Goal: Find specific page/section: Find specific page/section

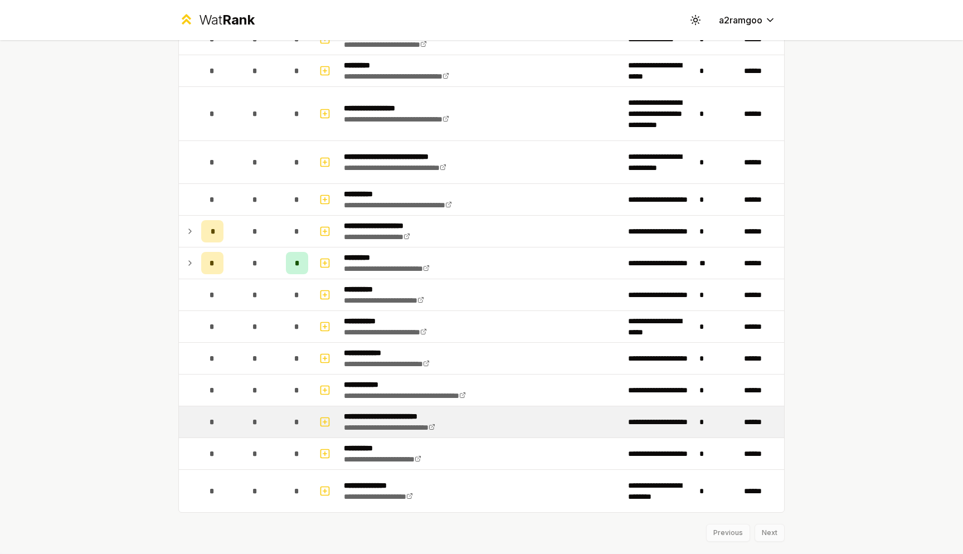
scroll to position [1533, 0]
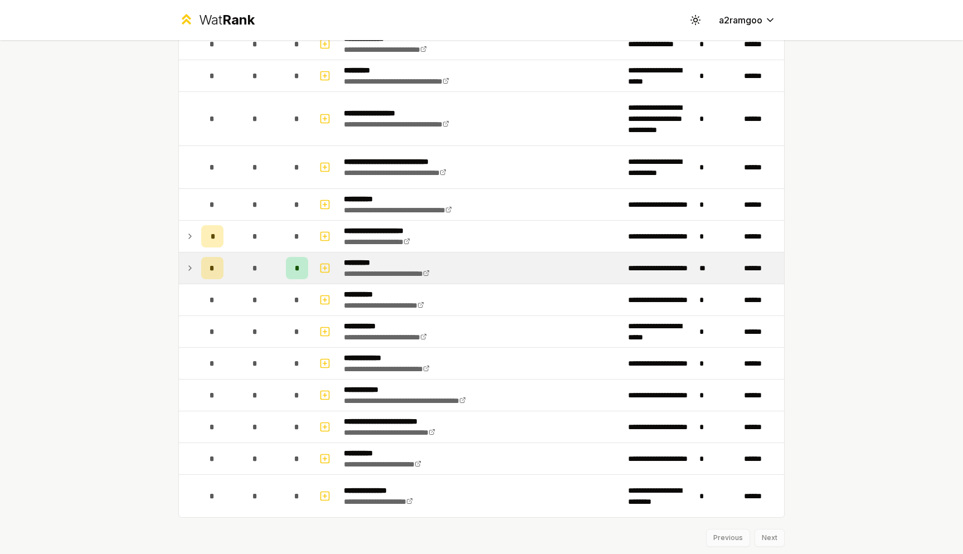
click at [192, 271] on td at bounding box center [188, 267] width 18 height 31
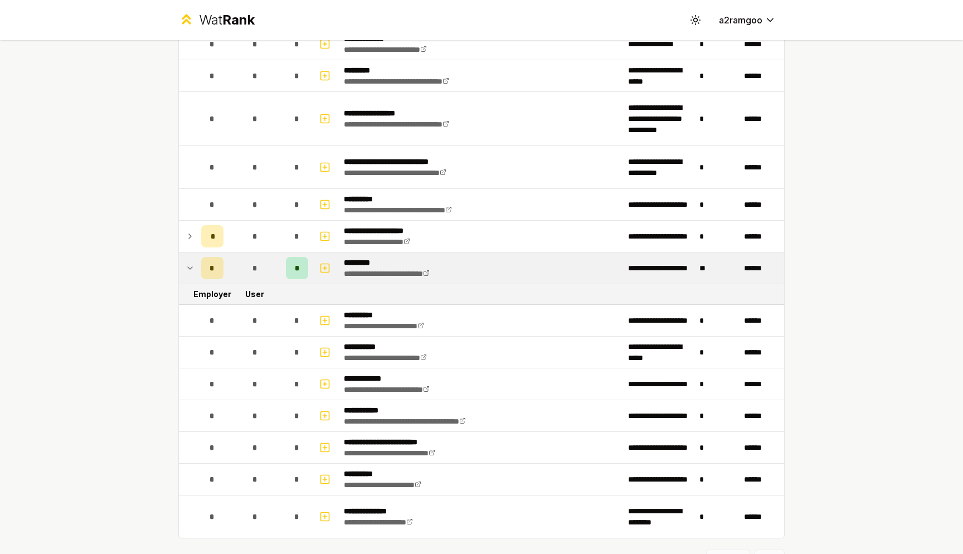
click at [187, 268] on icon at bounding box center [190, 267] width 9 height 13
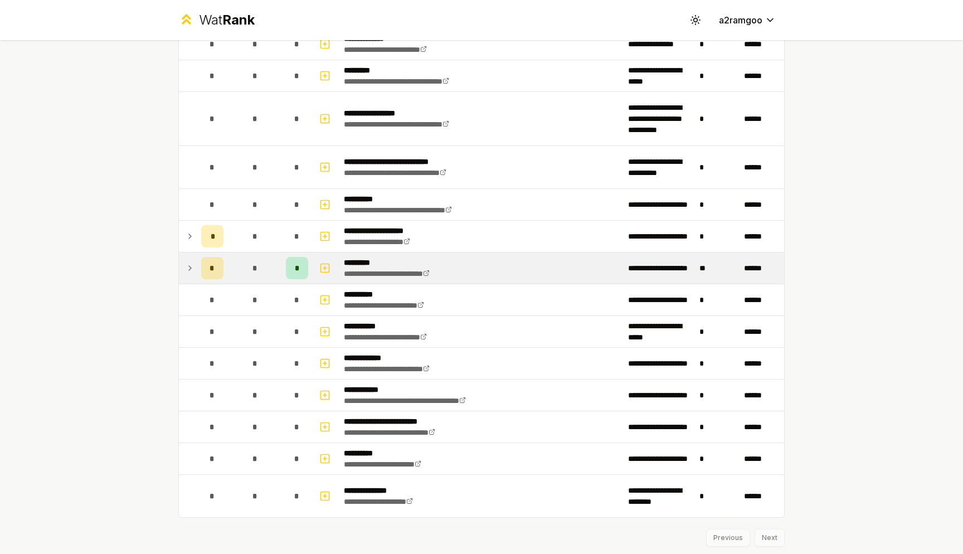
click at [187, 268] on icon at bounding box center [190, 267] width 9 height 13
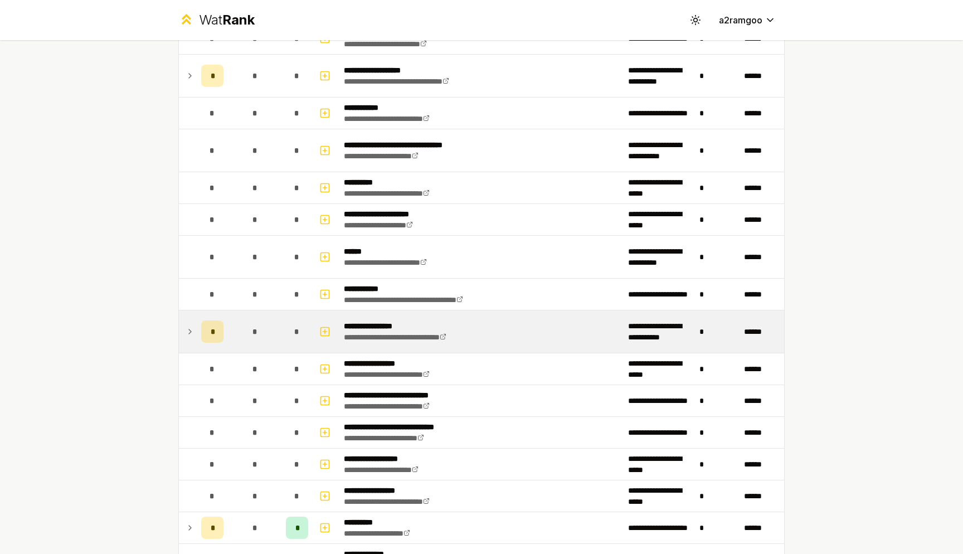
scroll to position [1013, 0]
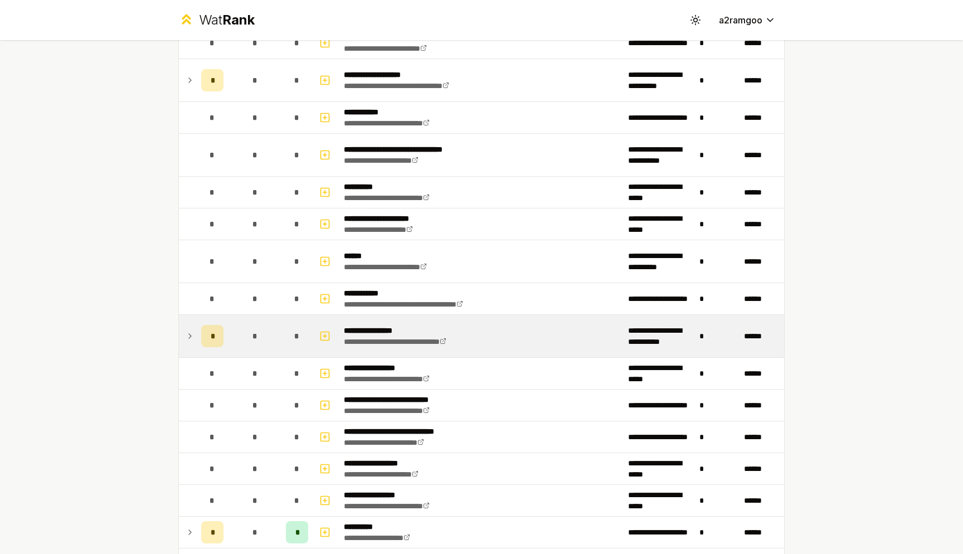
click at [211, 335] on span "*" at bounding box center [212, 335] width 3 height 11
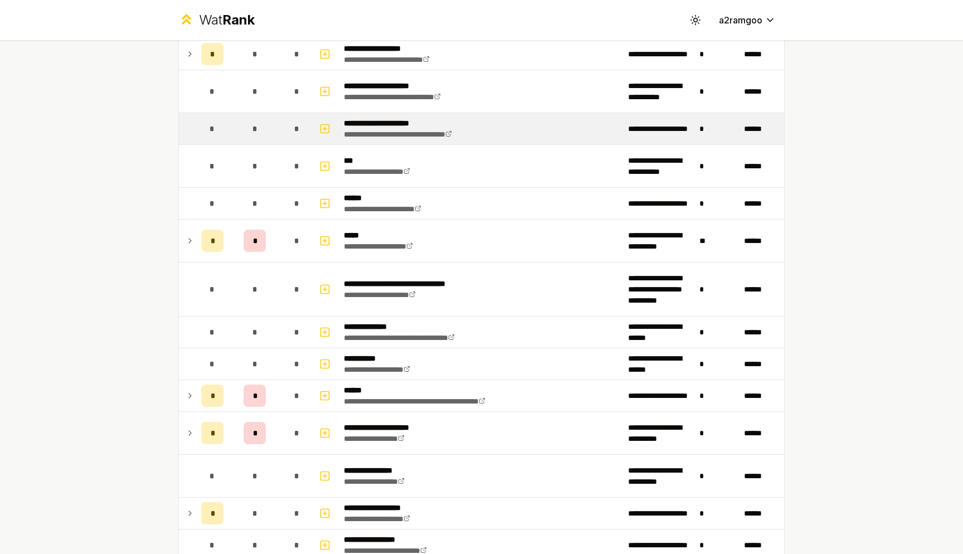
scroll to position [539, 0]
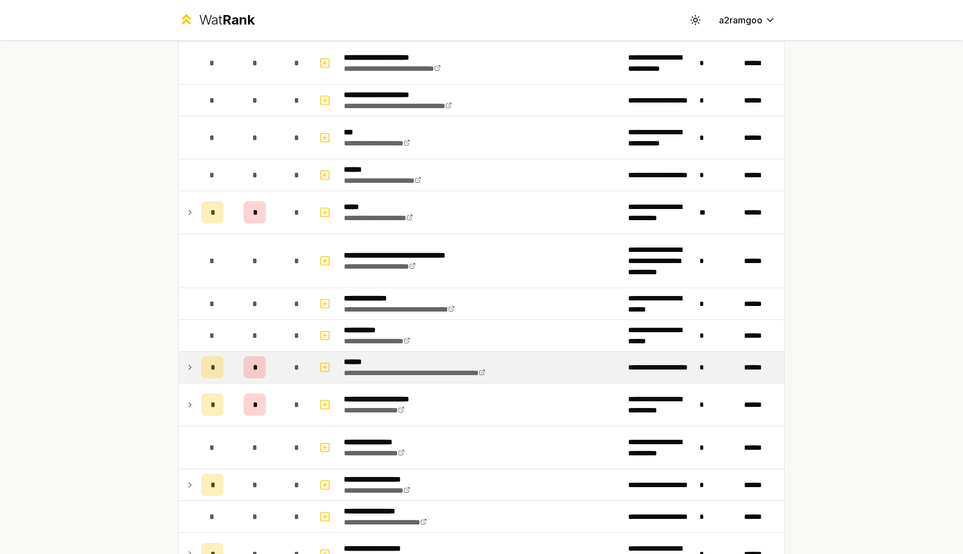
click at [197, 373] on td "*" at bounding box center [212, 367] width 31 height 31
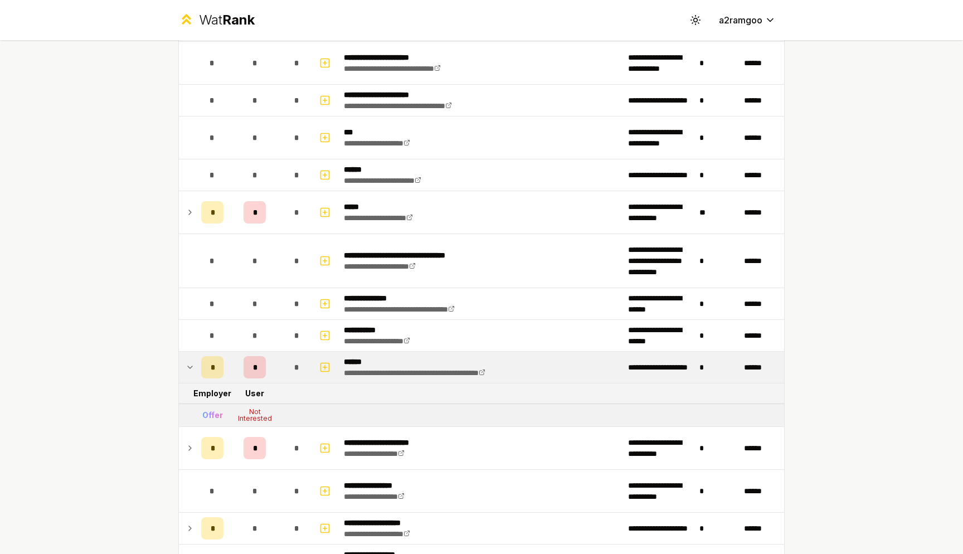
click at [197, 373] on td "*" at bounding box center [212, 367] width 31 height 31
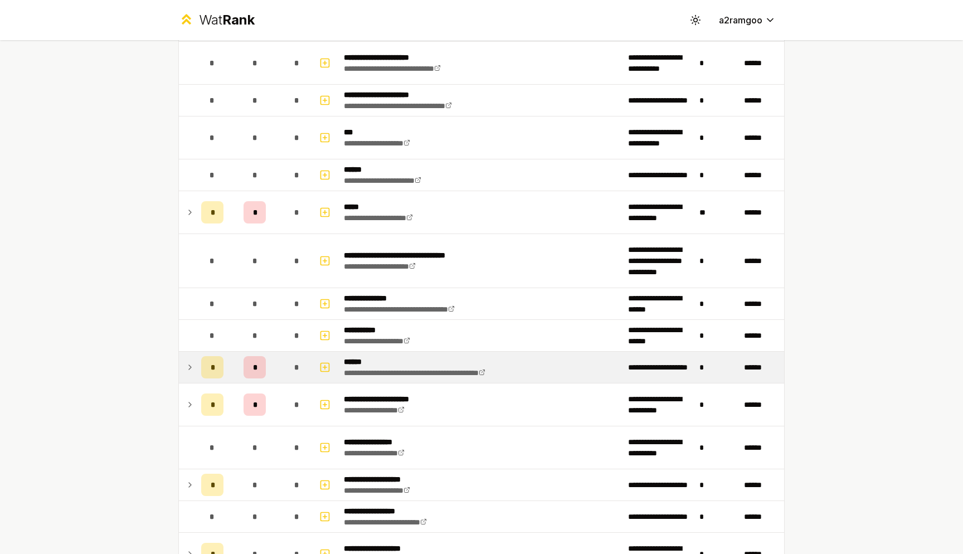
click at [197, 375] on td "*" at bounding box center [212, 367] width 31 height 31
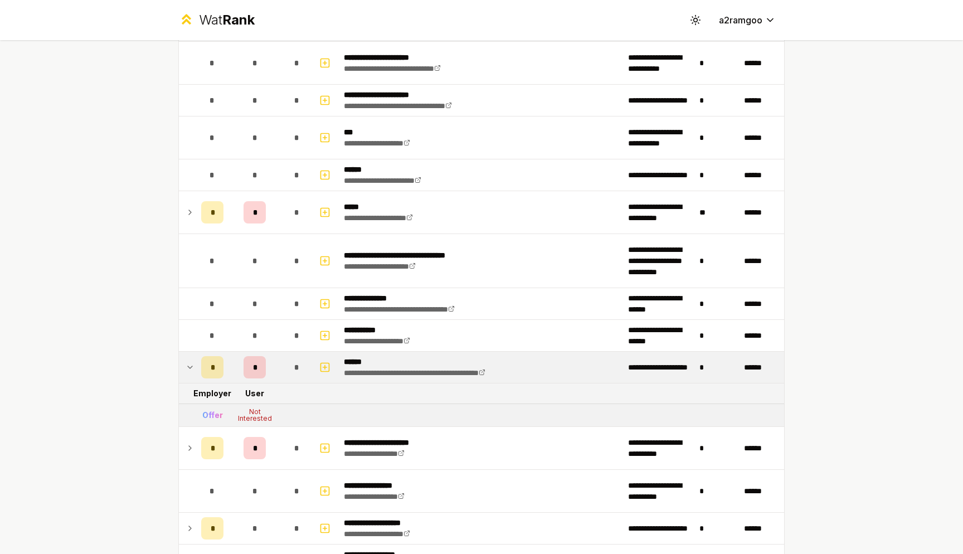
click at [197, 375] on td "*" at bounding box center [212, 367] width 31 height 31
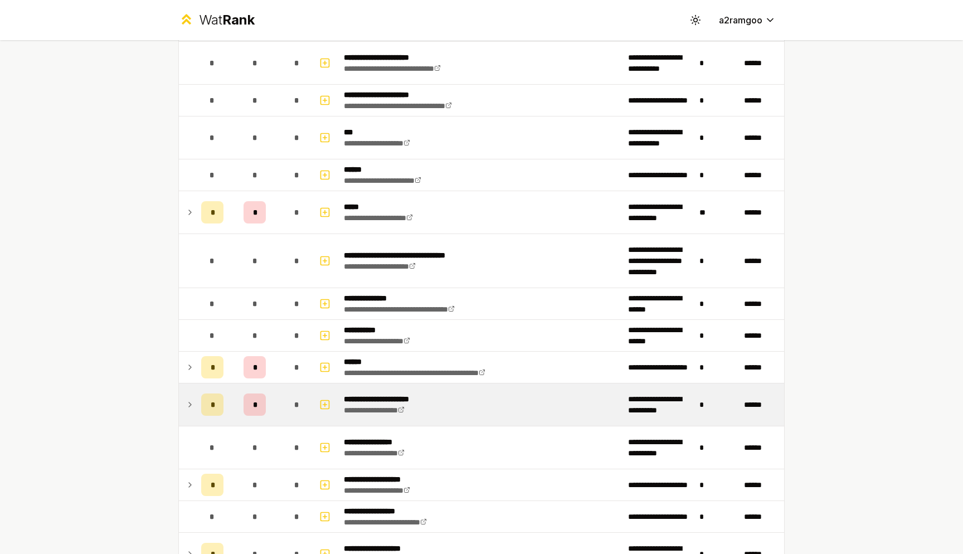
click at [197, 393] on td "*" at bounding box center [212, 404] width 31 height 42
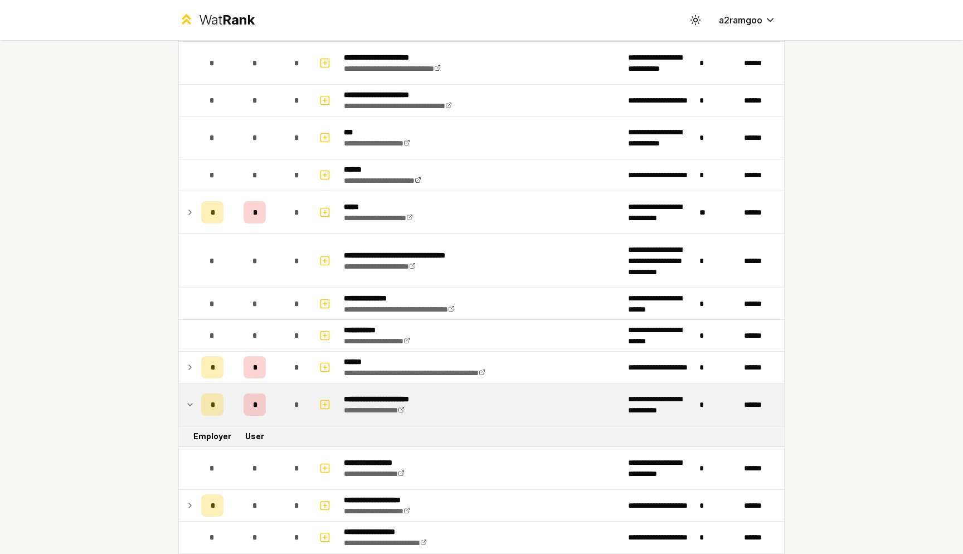
click at [197, 393] on td "*" at bounding box center [212, 404] width 31 height 42
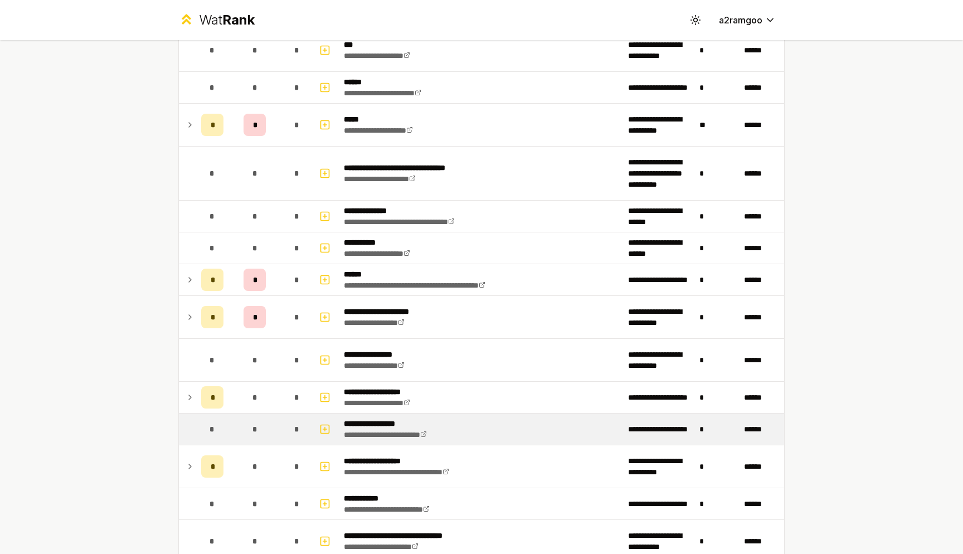
scroll to position [628, 0]
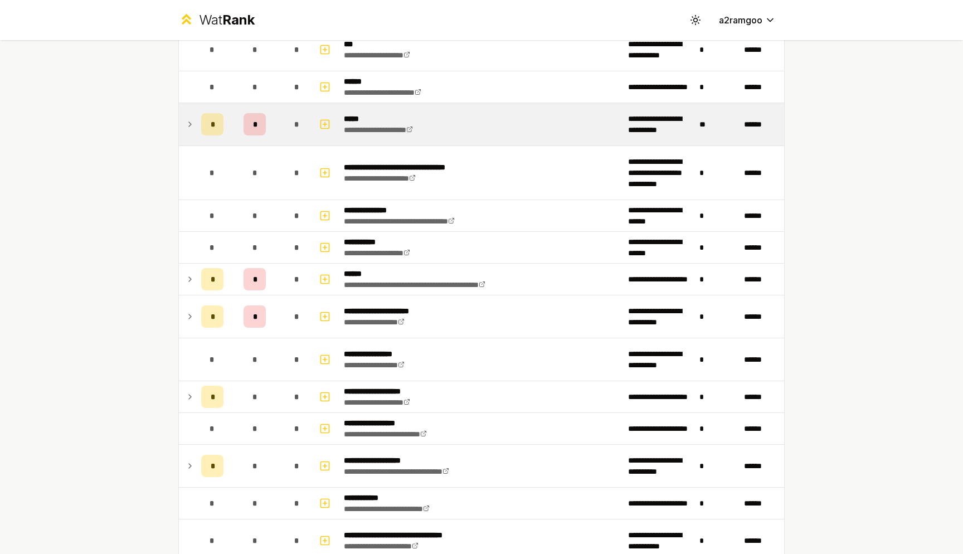
click at [201, 130] on div "*" at bounding box center [212, 124] width 22 height 22
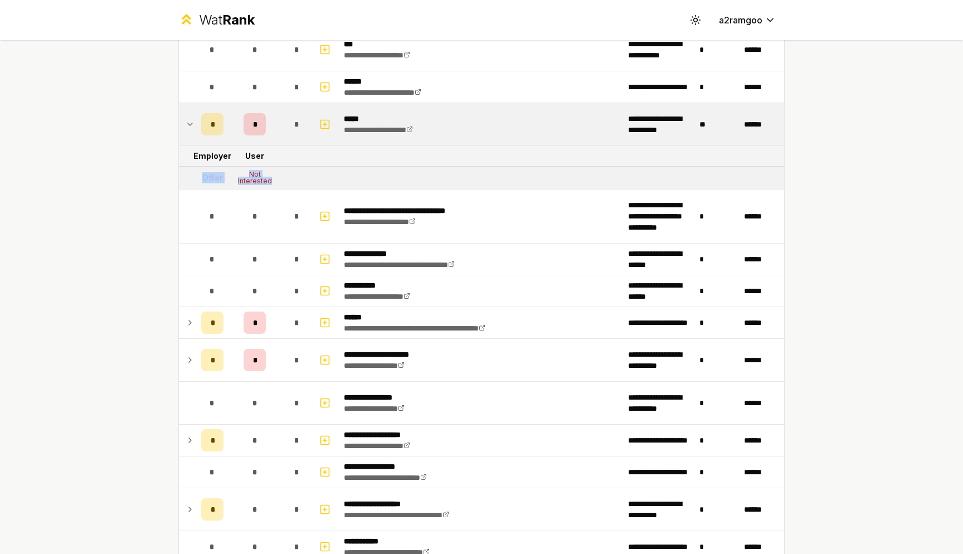
drag, startPoint x: 280, startPoint y: 187, endPoint x: 181, endPoint y: 166, distance: 100.8
click at [181, 166] on tbody "**********" at bounding box center [481, 559] width 605 height 2108
click at [490, 162] on tr "Employer User" at bounding box center [481, 156] width 605 height 21
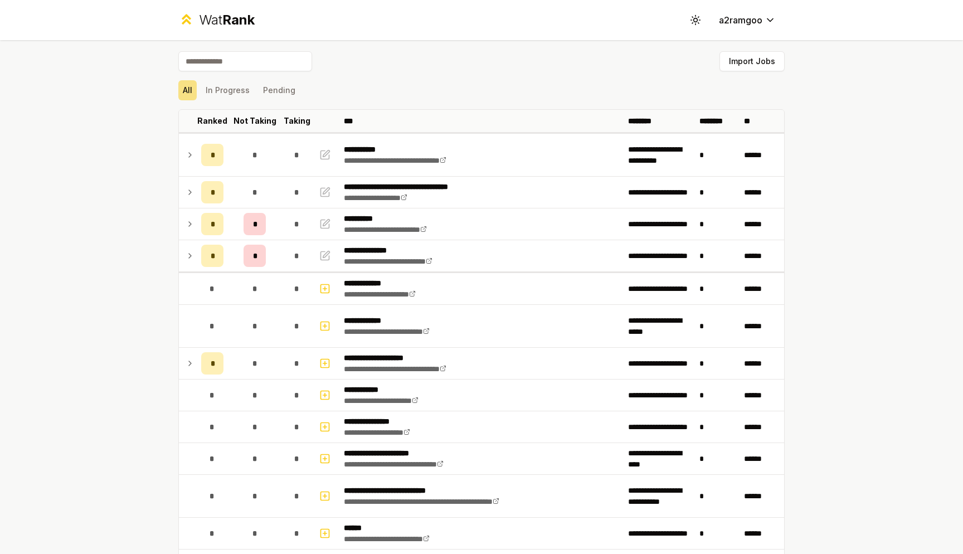
scroll to position [0, 0]
